Goal: Transaction & Acquisition: Purchase product/service

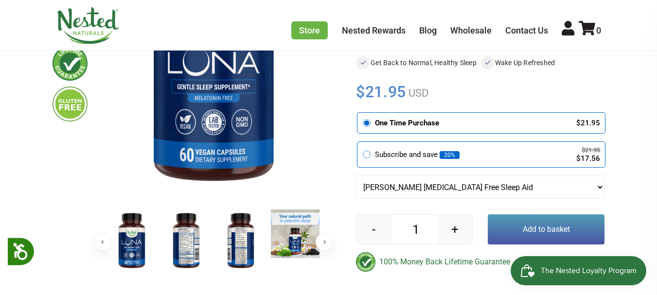
click at [552, 215] on button "Add to basket" at bounding box center [546, 230] width 117 height 30
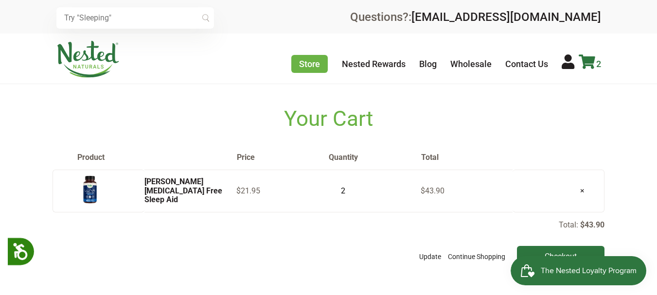
click at [587, 62] on icon at bounding box center [587, 62] width 17 height 15
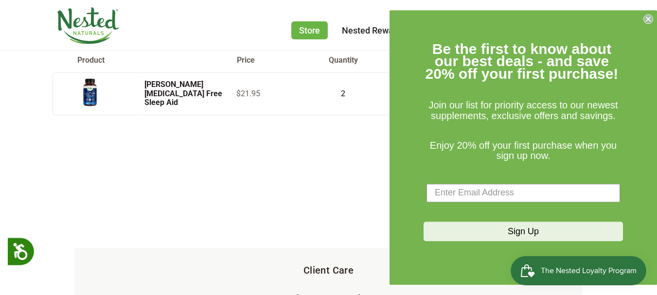
scroll to position [117, 0]
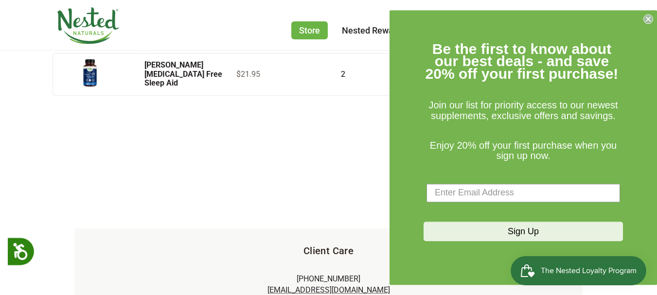
click at [648, 17] on circle "Close dialog" at bounding box center [648, 18] width 9 height 9
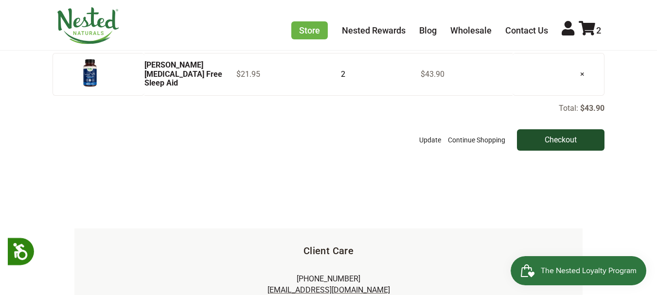
click at [562, 148] on input "Checkout" at bounding box center [561, 139] width 88 height 21
